Goal: Transaction & Acquisition: Purchase product/service

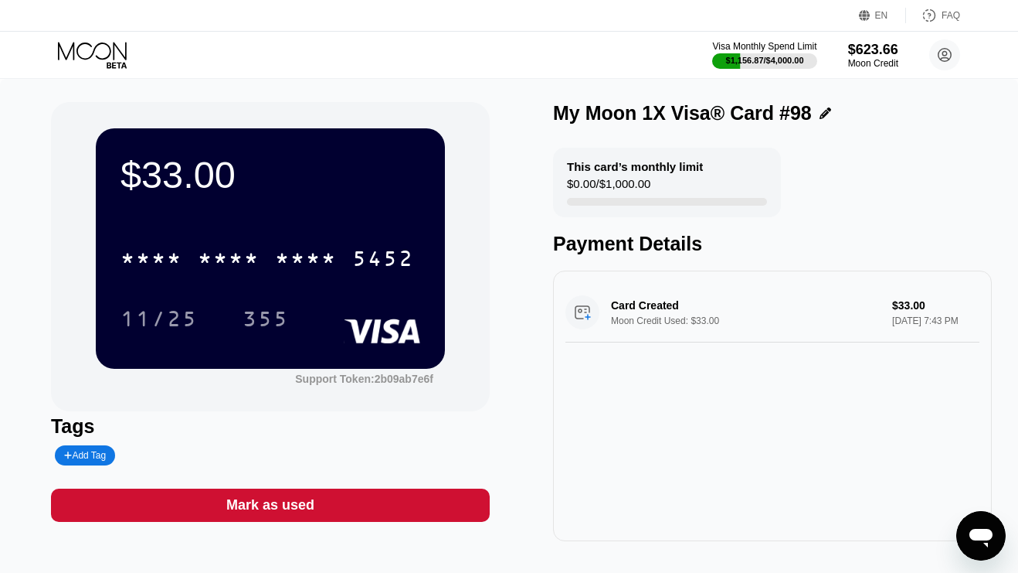
click at [104, 54] on icon at bounding box center [94, 55] width 72 height 27
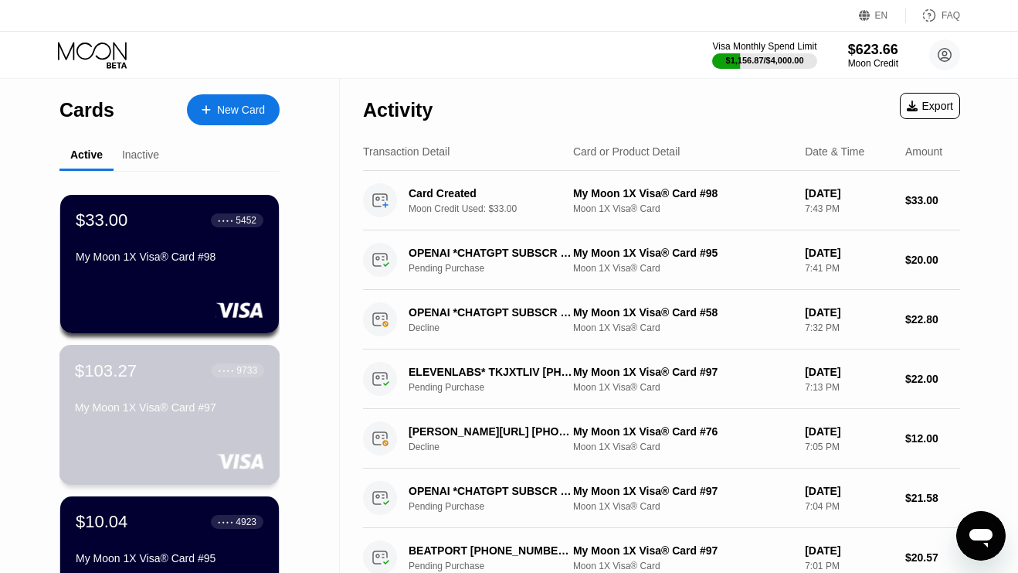
click at [147, 396] on div "$103.27 ● ● ● ● 9733 My Moon 1X Visa® Card #97" at bounding box center [169, 389] width 189 height 59
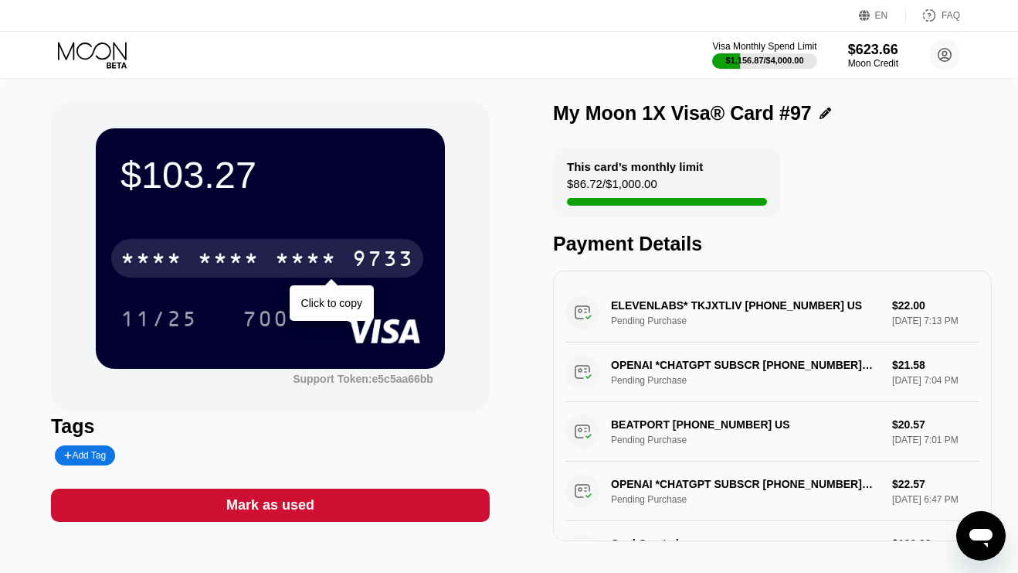
click at [312, 265] on div "* * * *" at bounding box center [306, 260] width 62 height 25
click at [276, 255] on div "2161" at bounding box center [306, 260] width 62 height 25
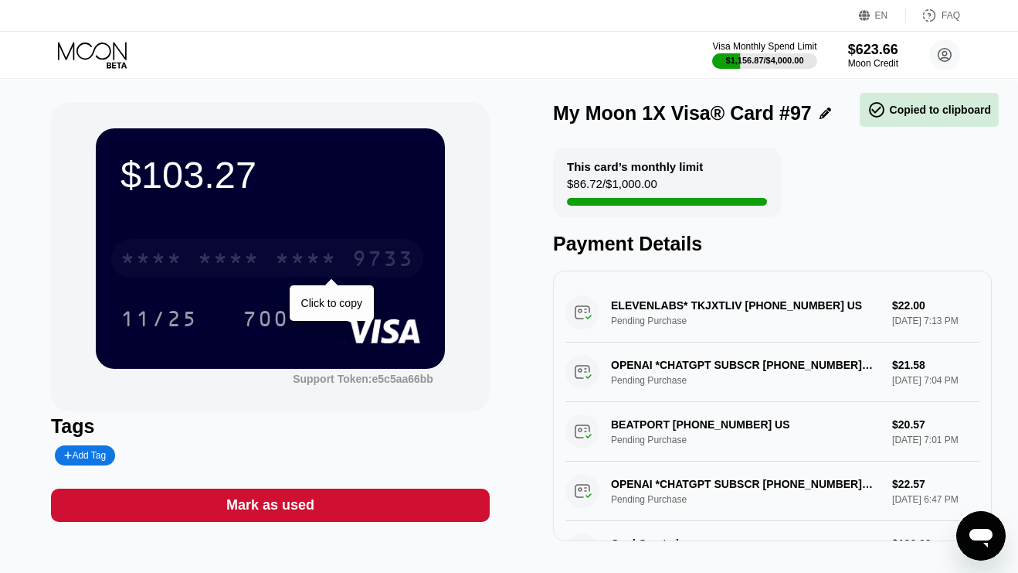
click at [276, 255] on div "* * * *" at bounding box center [306, 260] width 62 height 25
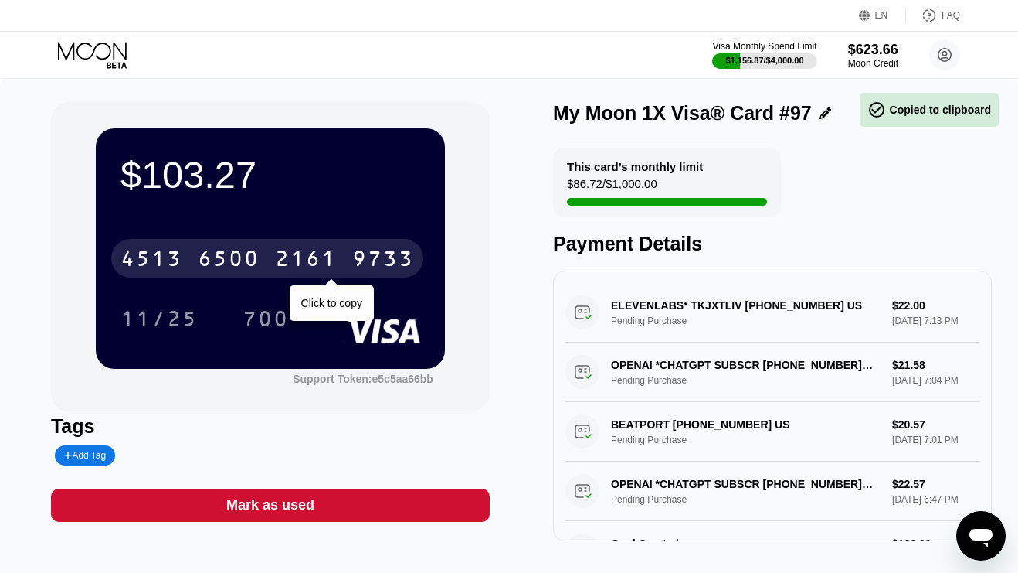
click at [276, 255] on div "2161" at bounding box center [306, 260] width 62 height 25
click at [276, 255] on div "* * * *" at bounding box center [306, 260] width 62 height 25
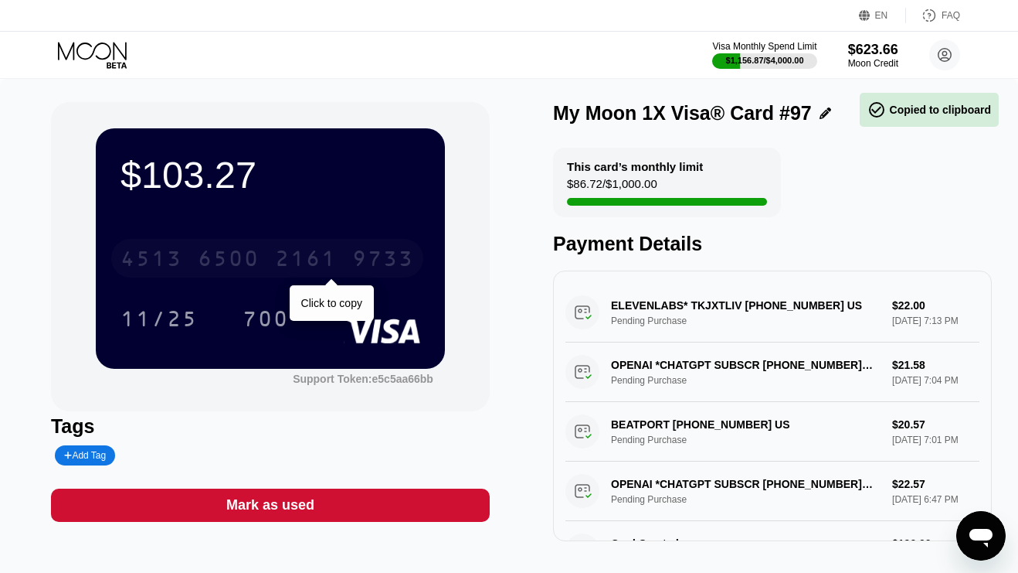
click at [276, 255] on div "2161" at bounding box center [306, 260] width 62 height 25
click at [276, 255] on div "* * * *" at bounding box center [306, 260] width 62 height 25
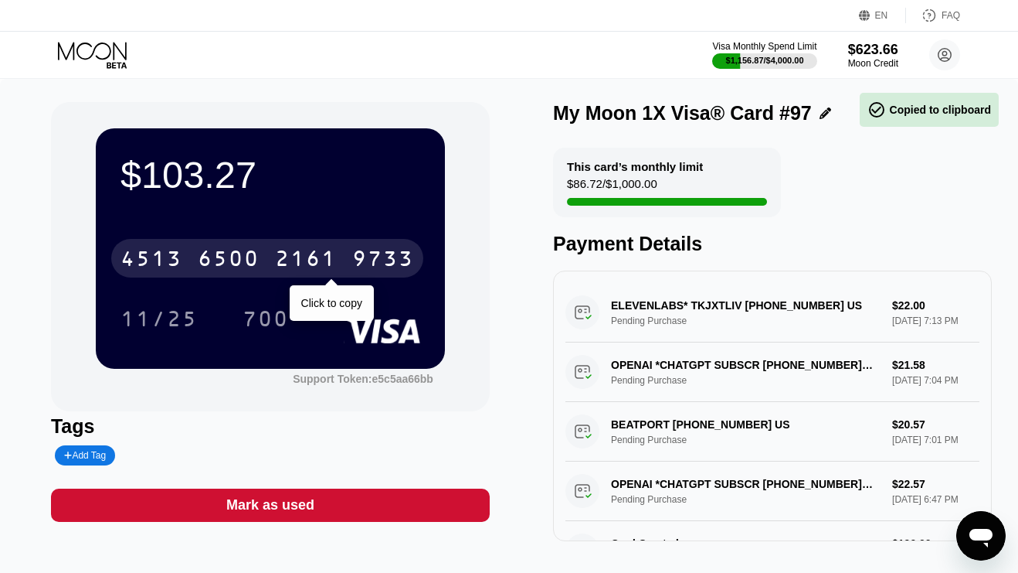
click at [273, 266] on div "[CREDIT_CARD_NUMBER]" at bounding box center [267, 258] width 312 height 39
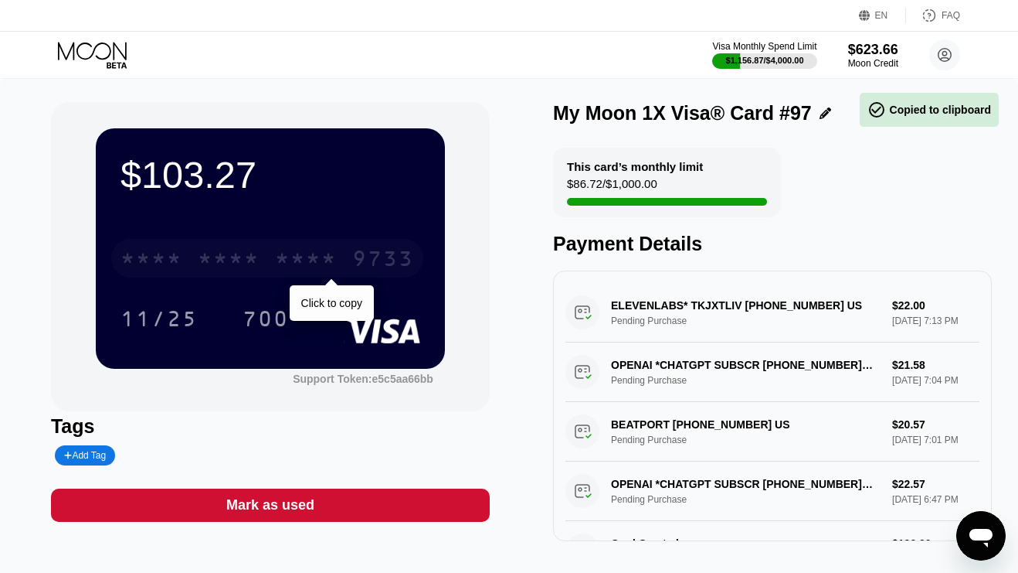
click at [273, 266] on div "* * * * * * * * * * * * 9733" at bounding box center [267, 258] width 312 height 39
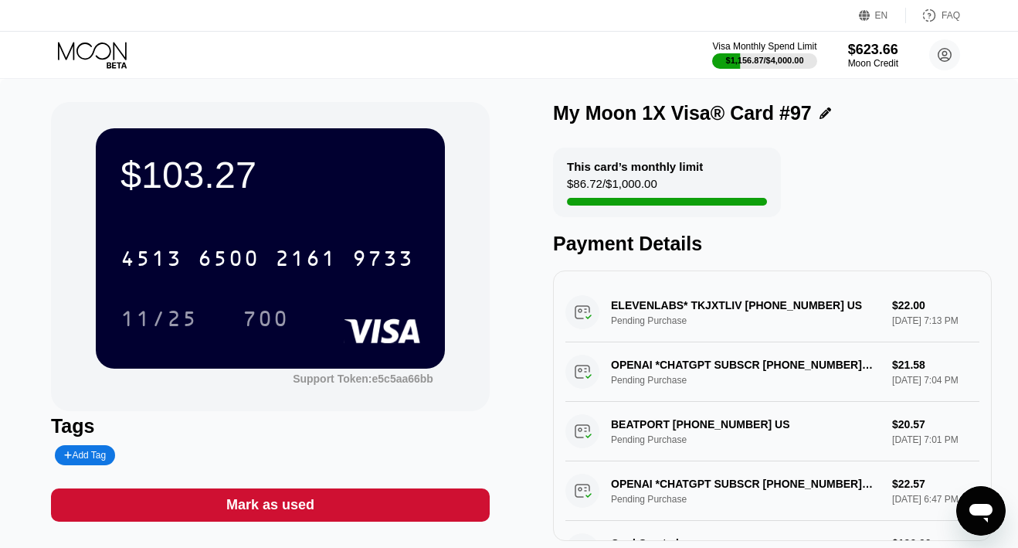
click at [101, 49] on icon at bounding box center [94, 55] width 72 height 27
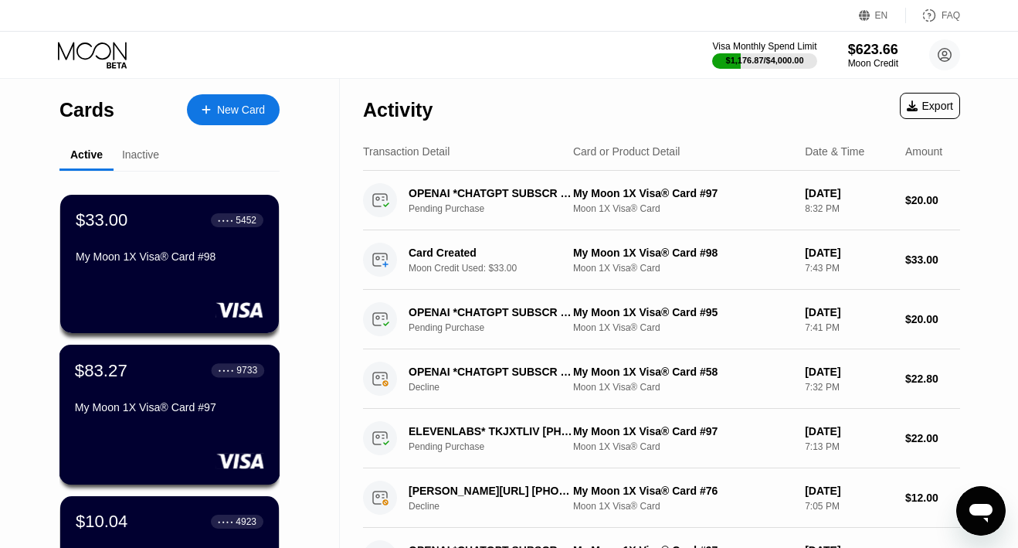
click at [128, 385] on div "$83.27 ● ● ● ● 9733 My Moon 1X Visa® Card #97" at bounding box center [169, 389] width 189 height 59
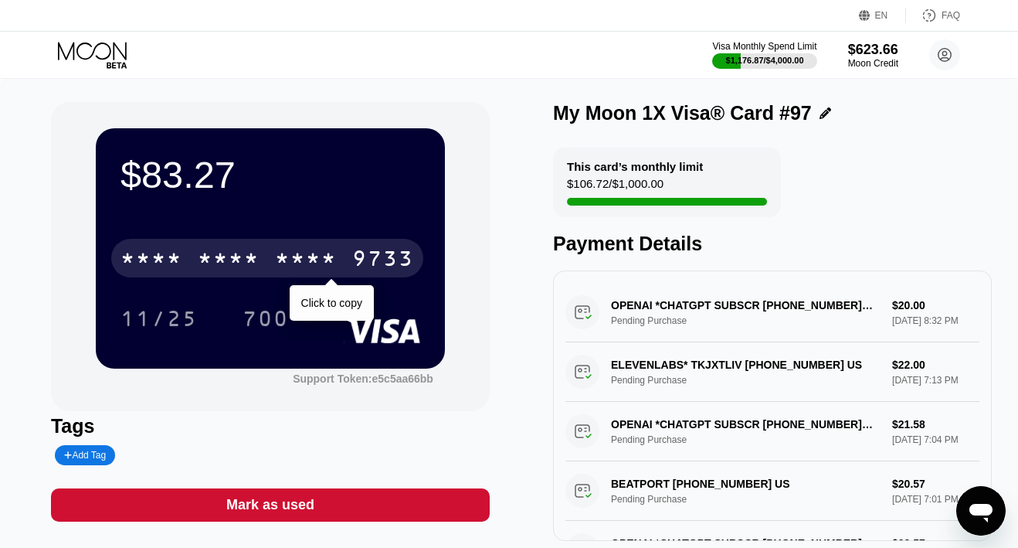
click at [260, 265] on div "* * * * * * * * * * * * 9733" at bounding box center [267, 258] width 312 height 39
click at [260, 265] on div "[CREDIT_CARD_NUMBER]" at bounding box center [267, 258] width 312 height 39
click at [260, 265] on div "* * * * * * * * * * * * 9733" at bounding box center [267, 258] width 312 height 39
click at [210, 258] on div "6500" at bounding box center [229, 260] width 62 height 25
click at [210, 258] on div "* * * *" at bounding box center [229, 260] width 62 height 25
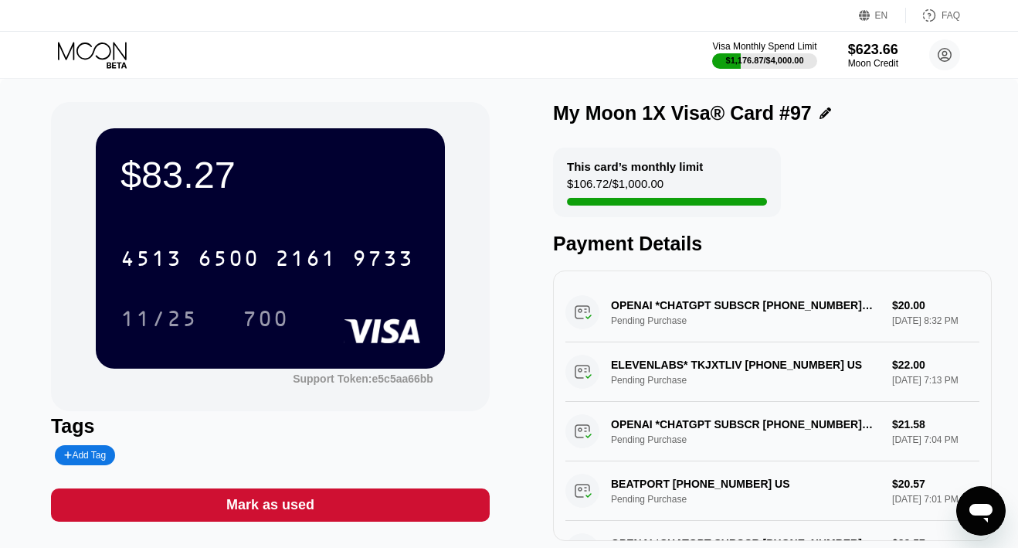
click at [93, 50] on icon at bounding box center [92, 51] width 69 height 18
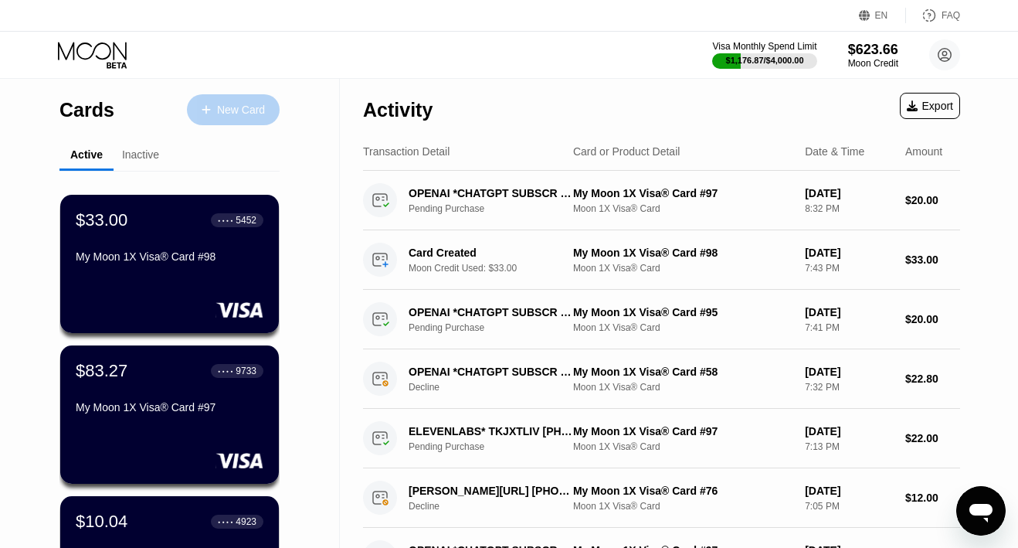
click at [226, 107] on div "New Card" at bounding box center [241, 110] width 48 height 13
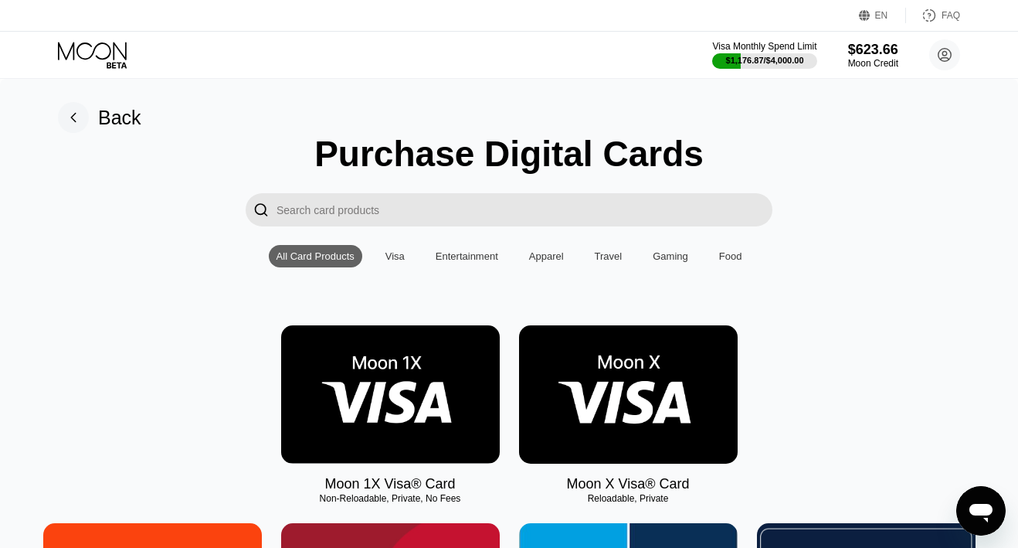
click at [383, 389] on img at bounding box center [390, 394] width 219 height 138
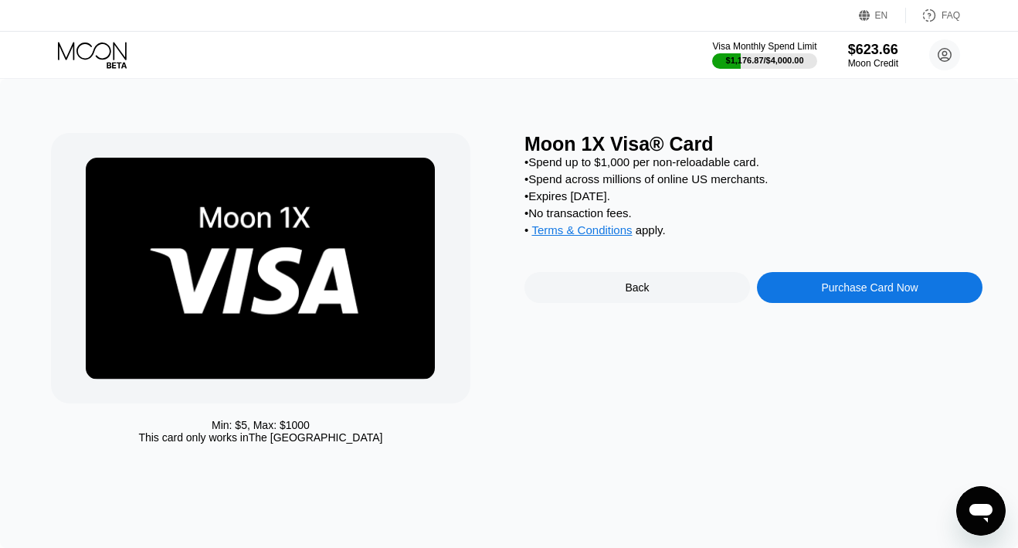
click at [784, 287] on div "Purchase Card Now" at bounding box center [870, 287] width 226 height 31
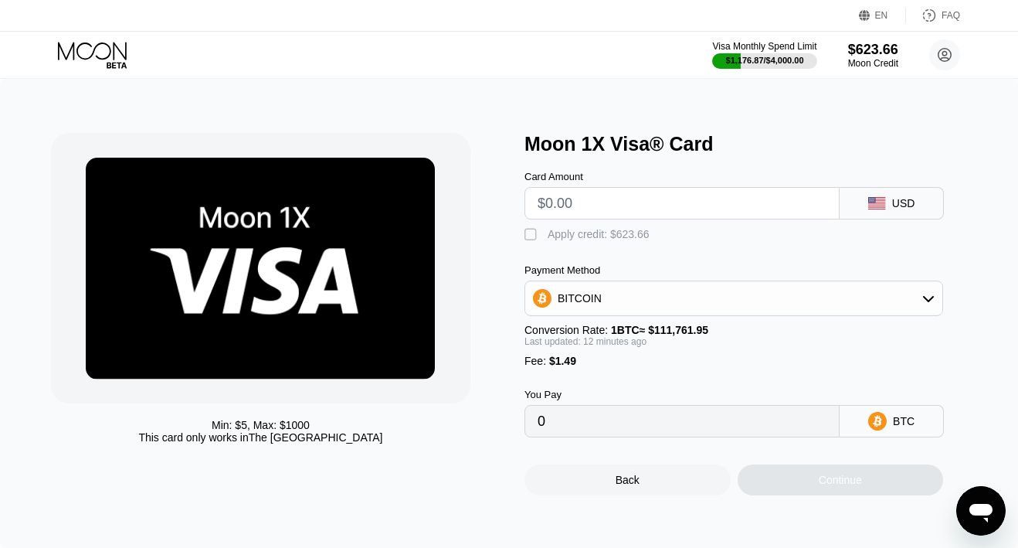
click at [664, 209] on input "text" at bounding box center [682, 203] width 289 height 31
type input "$1"
type input "0.00002234"
type input "$19"
type input "0.00018377"
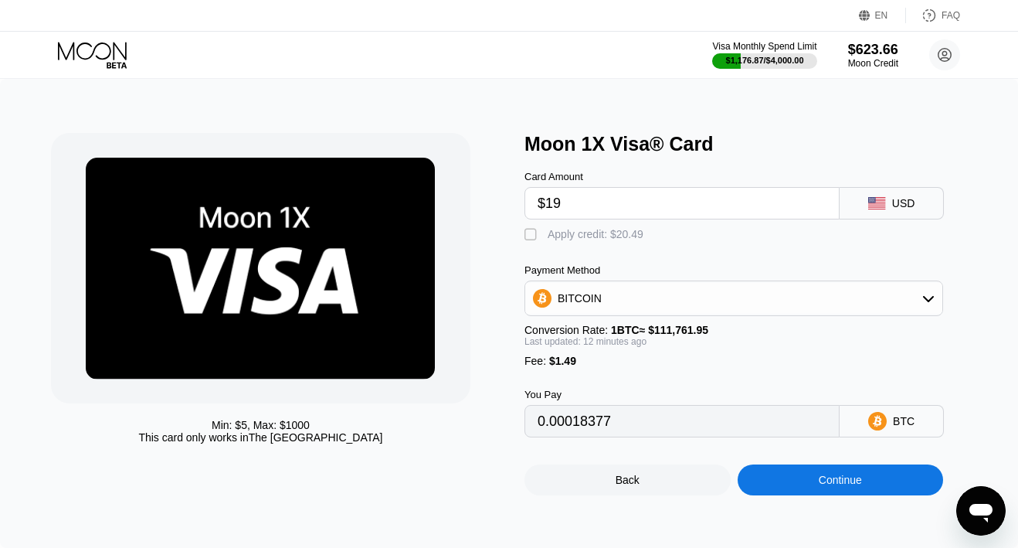
type input "$190"
type input "0.00171739"
type input "$190"
click at [613, 240] on div "Apply credit: $191.49" at bounding box center [599, 234] width 102 height 12
type input "0"
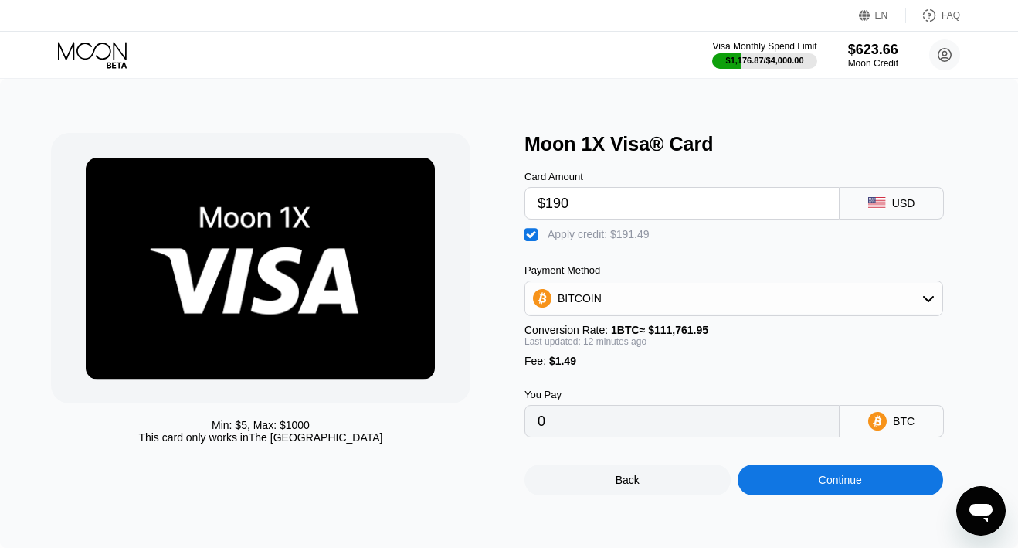
click at [759, 481] on div "Continue" at bounding box center [841, 479] width 206 height 31
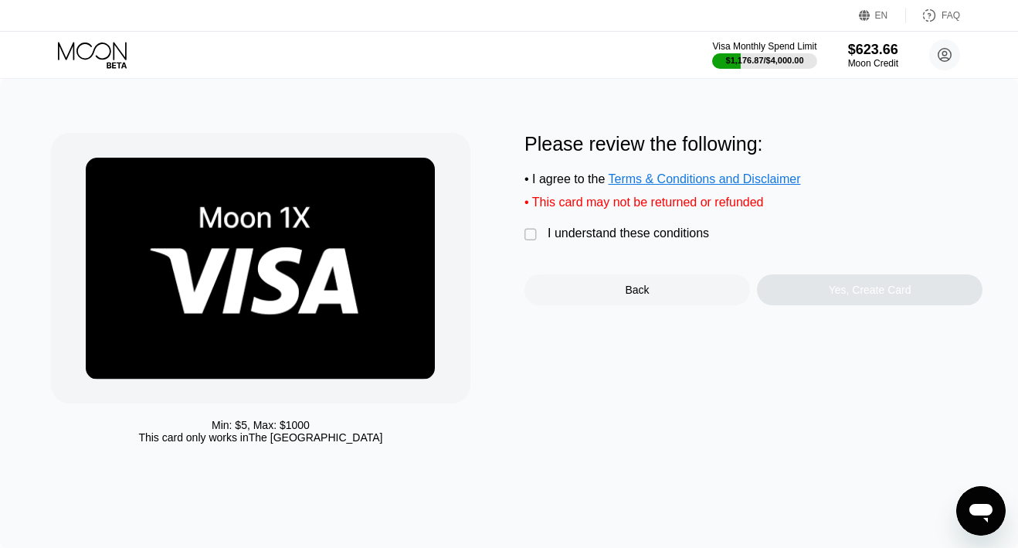
click at [668, 236] on div "I understand these conditions" at bounding box center [628, 233] width 161 height 14
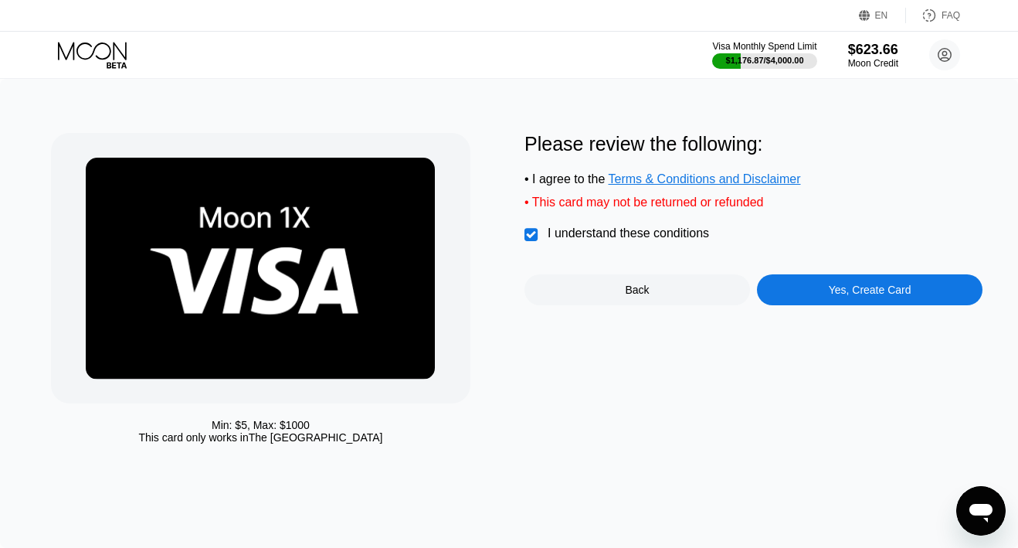
click at [790, 289] on div "Yes, Create Card" at bounding box center [870, 289] width 226 height 31
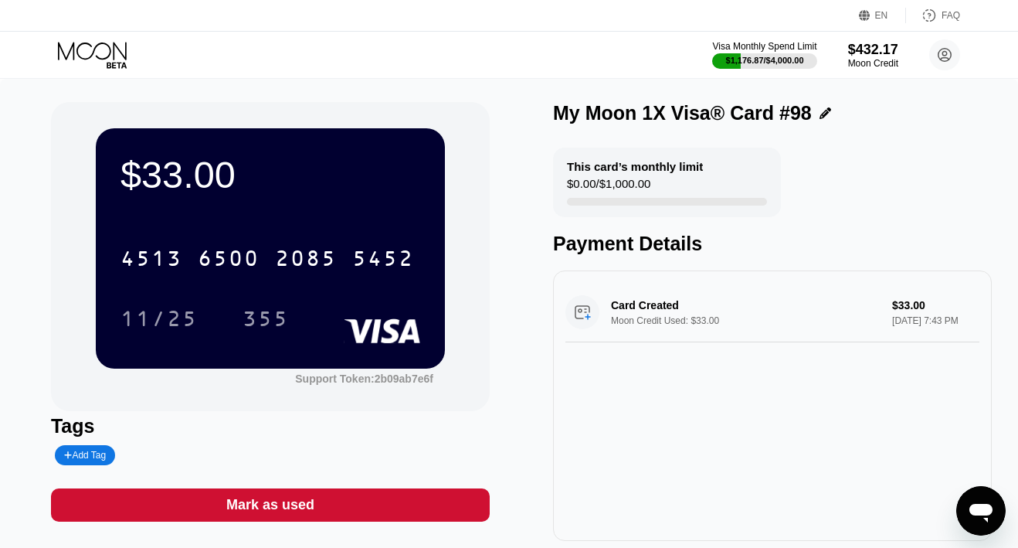
click at [104, 42] on icon at bounding box center [94, 55] width 72 height 27
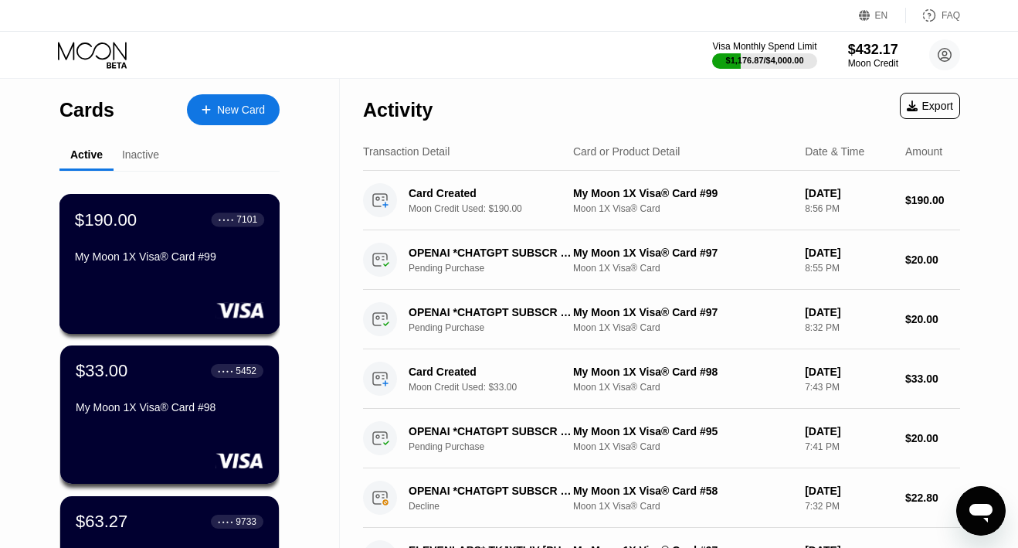
click at [141, 238] on div "$190.00 ● ● ● ● 7101 My Moon 1X Visa® Card #99" at bounding box center [169, 238] width 189 height 59
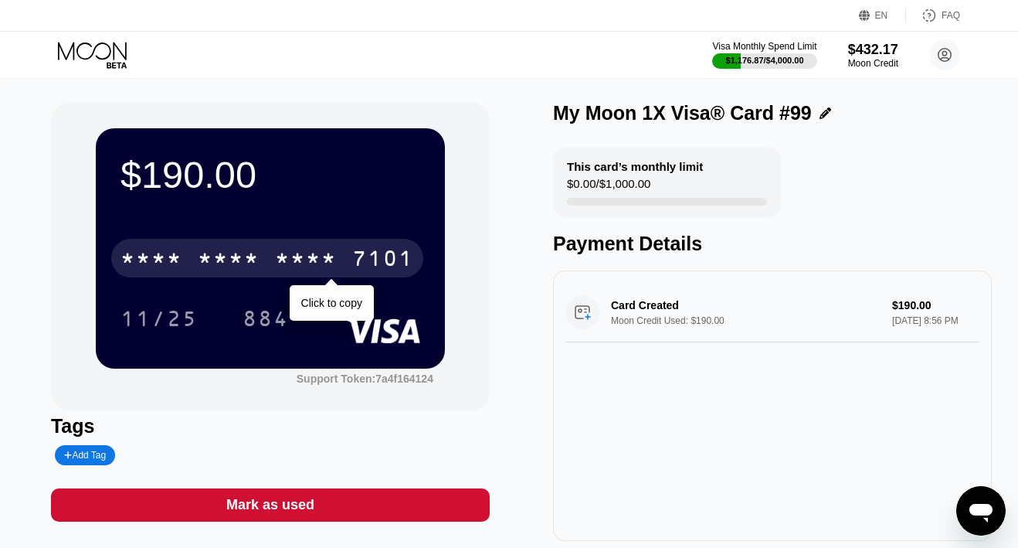
click at [176, 258] on div "* * * *" at bounding box center [152, 260] width 62 height 25
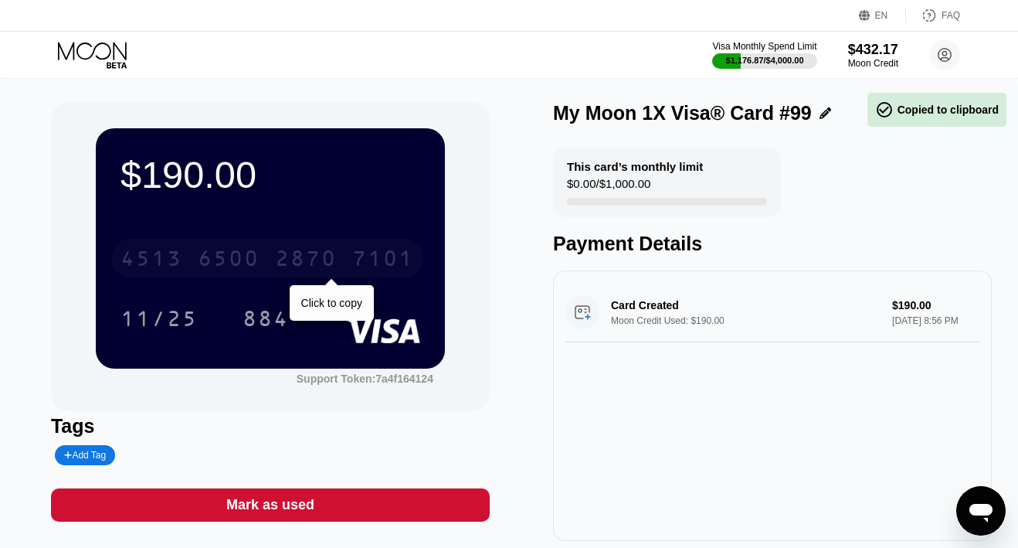
click at [176, 258] on div "4513" at bounding box center [152, 260] width 62 height 25
click at [176, 258] on div "* * * *" at bounding box center [152, 260] width 62 height 25
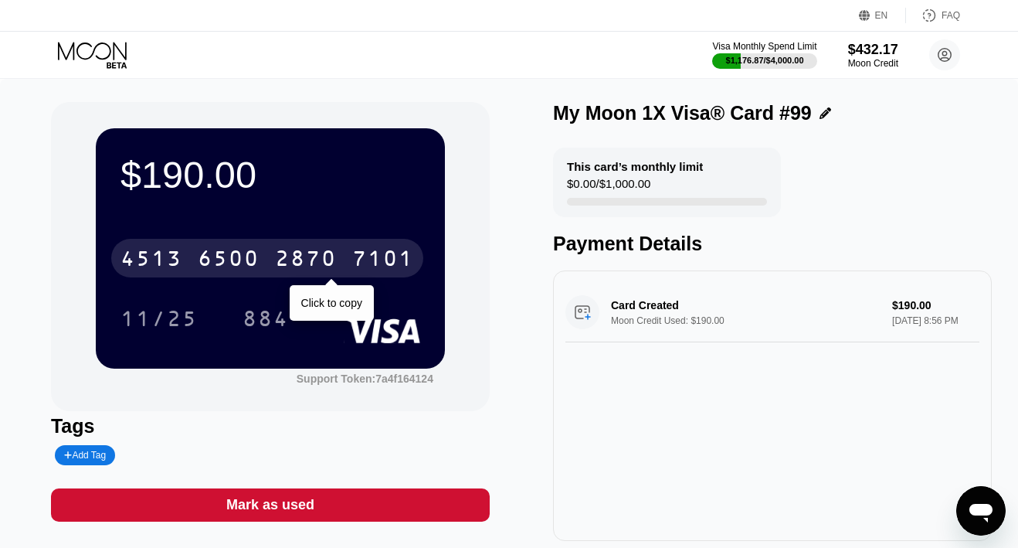
click at [191, 248] on div "4513 6500 2870 7101" at bounding box center [267, 258] width 312 height 39
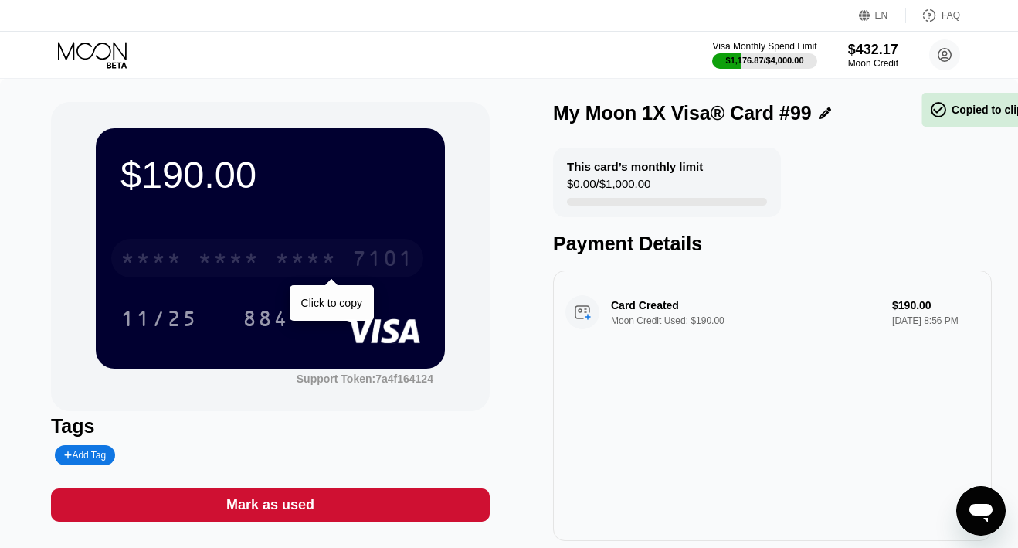
click at [191, 248] on div "* * * * * * * * * * * * 7101" at bounding box center [267, 258] width 312 height 39
click at [191, 248] on div "4513 6500 2870 7101" at bounding box center [267, 258] width 312 height 39
